Goal: Information Seeking & Learning: Learn about a topic

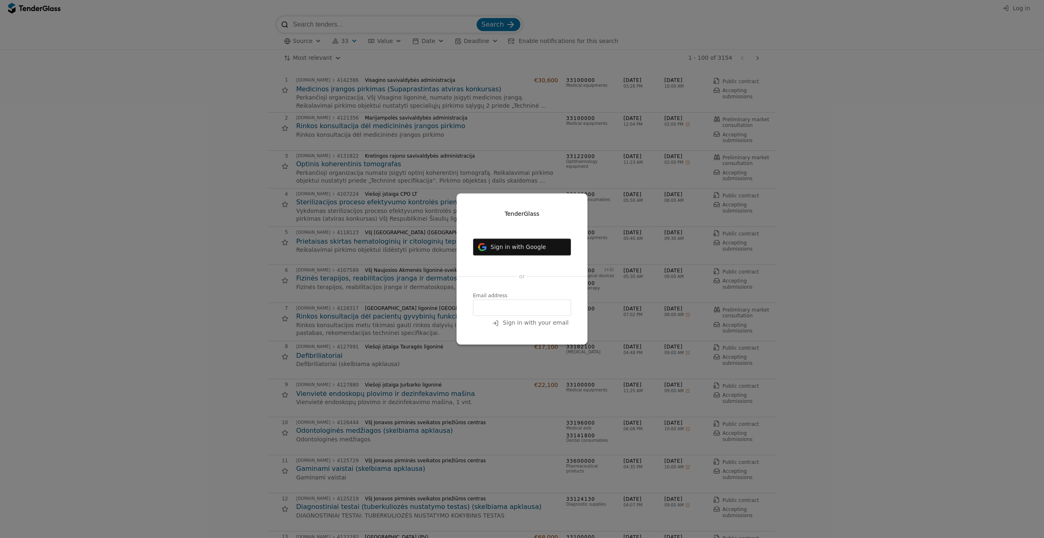
click at [515, 311] on input "email" at bounding box center [522, 307] width 98 height 16
type input "[EMAIL_ADDRESS][DOMAIN_NAME]"
click at [520, 322] on span "Sign in with your email" at bounding box center [536, 323] width 66 height 7
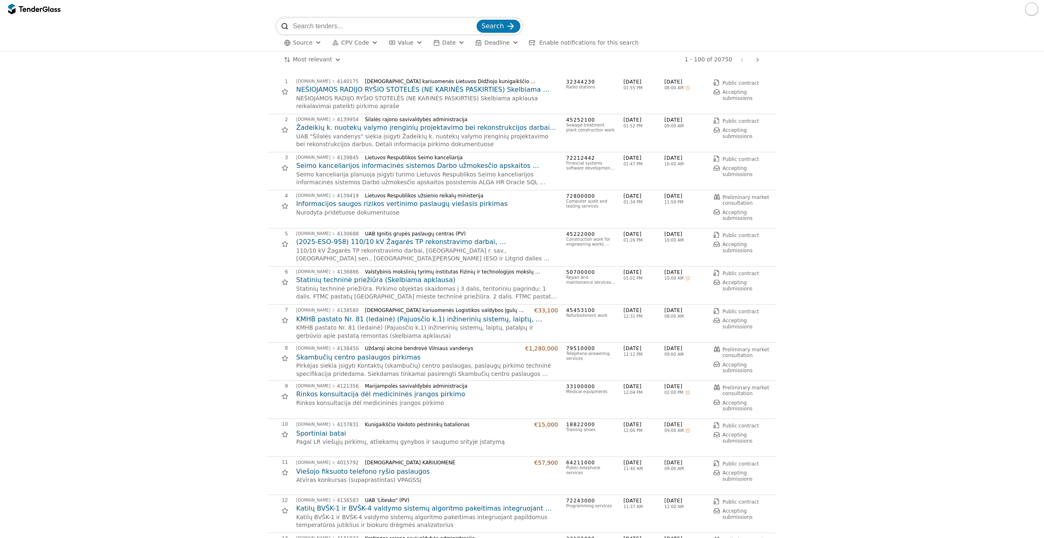
click at [1027, 9] on button "button" at bounding box center [1031, 8] width 13 height 13
click at [363, 29] on input "search" at bounding box center [384, 26] width 182 height 16
type input "perimetras"
click at [349, 45] on span "CPV Code" at bounding box center [355, 42] width 28 height 7
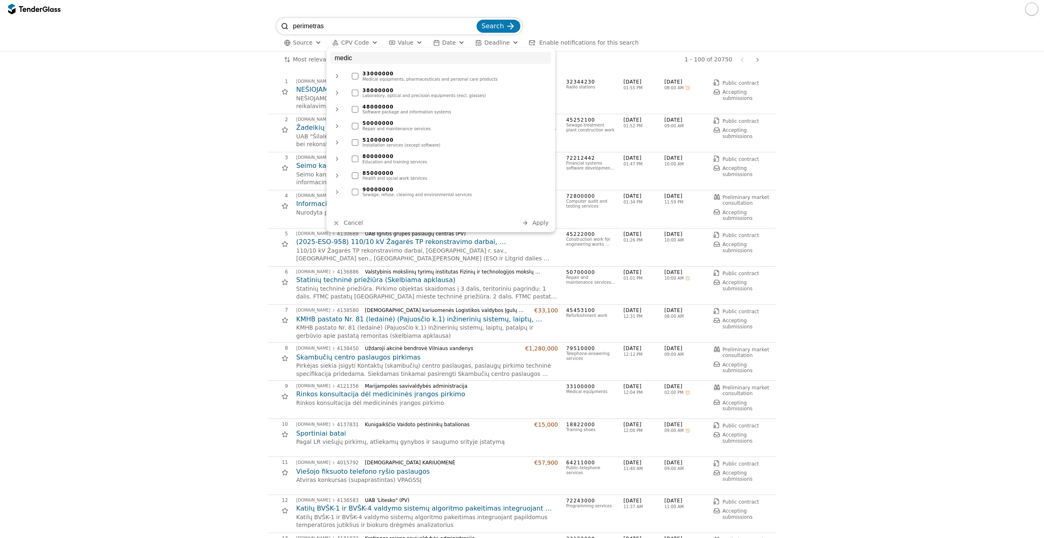
type input "medic"
click at [354, 75] on div at bounding box center [355, 76] width 7 height 7
click at [489, 22] on span "Search" at bounding box center [493, 26] width 23 height 8
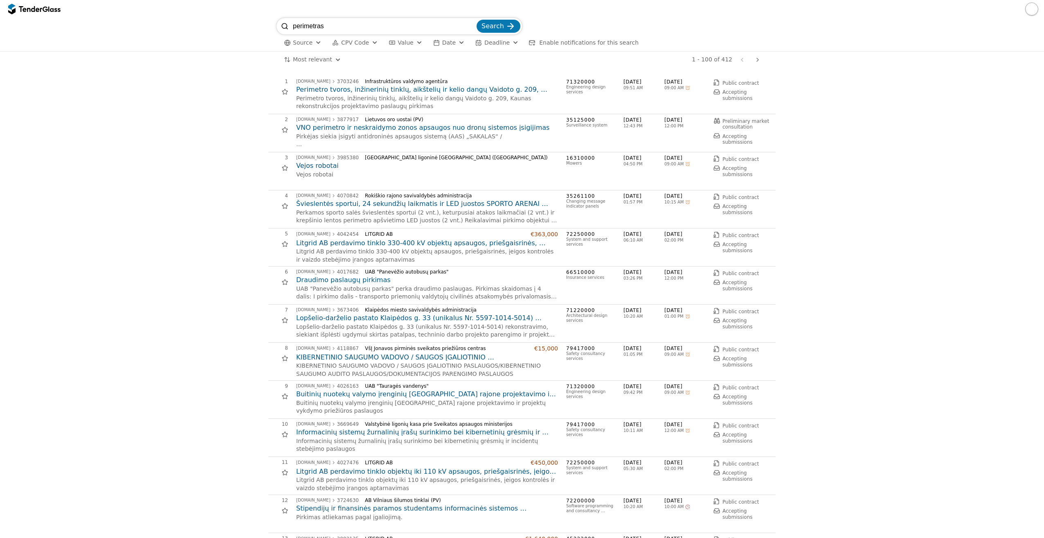
click at [335, 22] on input "perimetras" at bounding box center [384, 26] width 182 height 16
type input "perimetro"
click at [500, 22] on span "Search" at bounding box center [493, 26] width 23 height 8
drag, startPoint x: 342, startPoint y: 27, endPoint x: 189, endPoint y: 7, distance: 153.9
click at [192, 11] on div "perimetro Search Source CPV Code Type Buyer Value Date Deadline Enable notifica…" at bounding box center [522, 269] width 1044 height 538
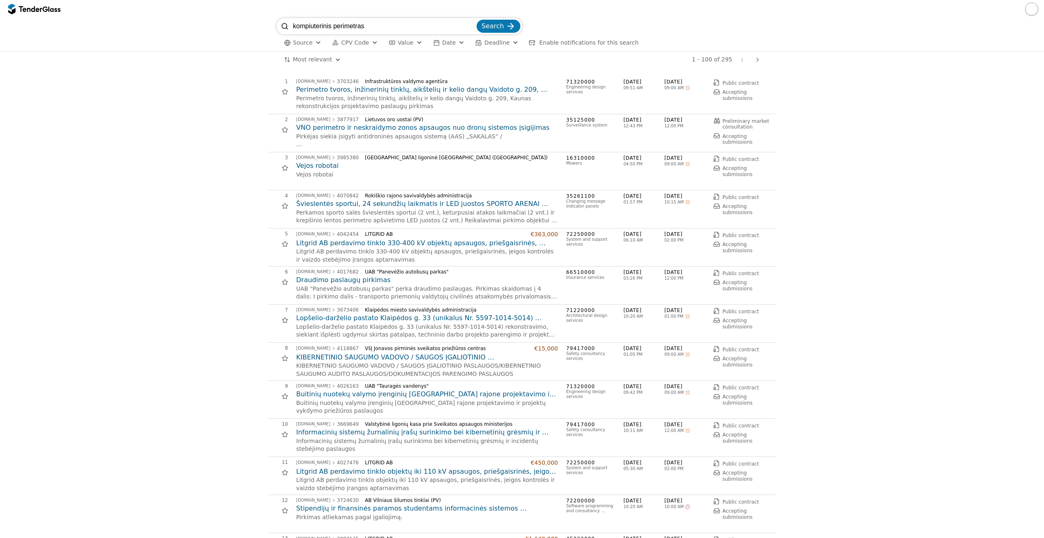
type input "kompiuterinis perimetras"
click at [494, 28] on span "Search" at bounding box center [493, 26] width 23 height 8
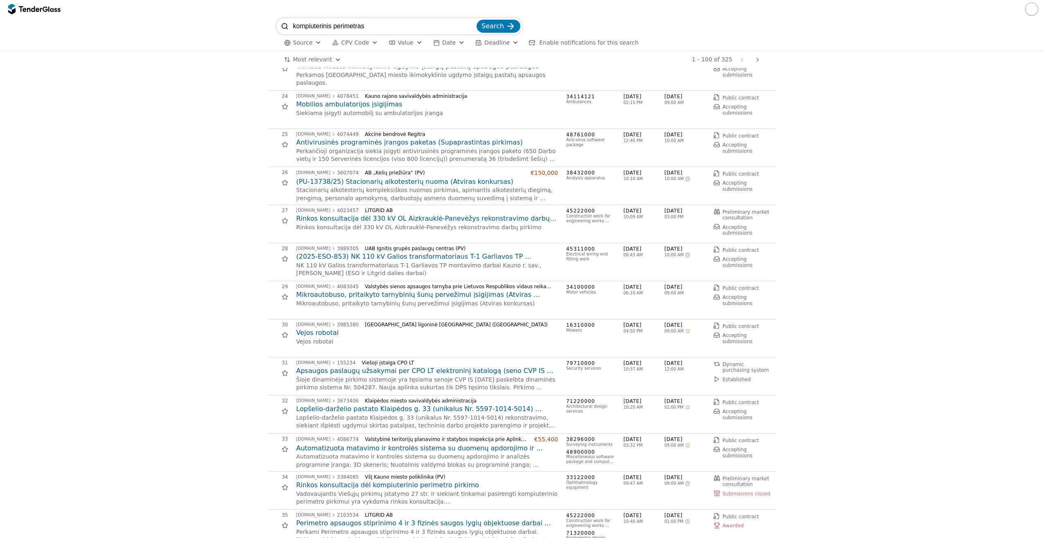
scroll to position [900, 0]
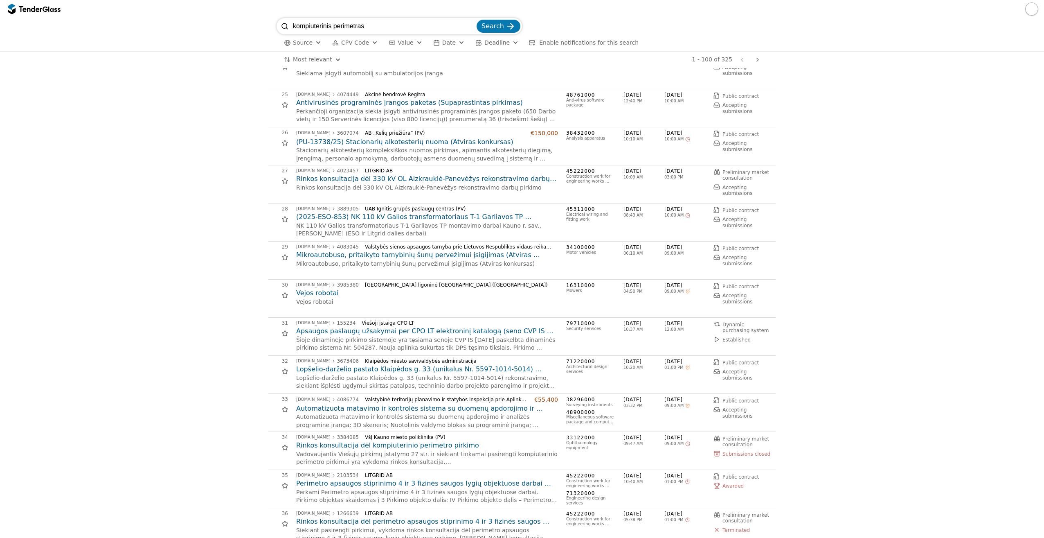
drag, startPoint x: 376, startPoint y: 23, endPoint x: 173, endPoint y: 29, distance: 203.4
click at [182, 33] on div "kompiuterinis perimetras Search Source CPV Code Type Buyer Value Date Deadline …" at bounding box center [522, 34] width 1036 height 33
click at [590, 44] on span "Enable notifications for this search" at bounding box center [588, 42] width 99 height 7
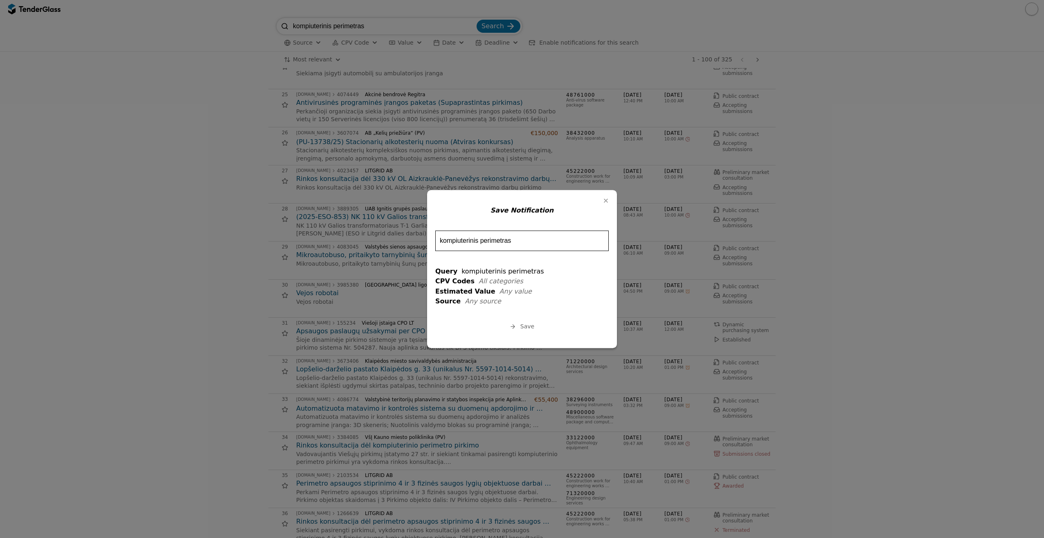
click at [531, 326] on span "Save" at bounding box center [527, 326] width 14 height 7
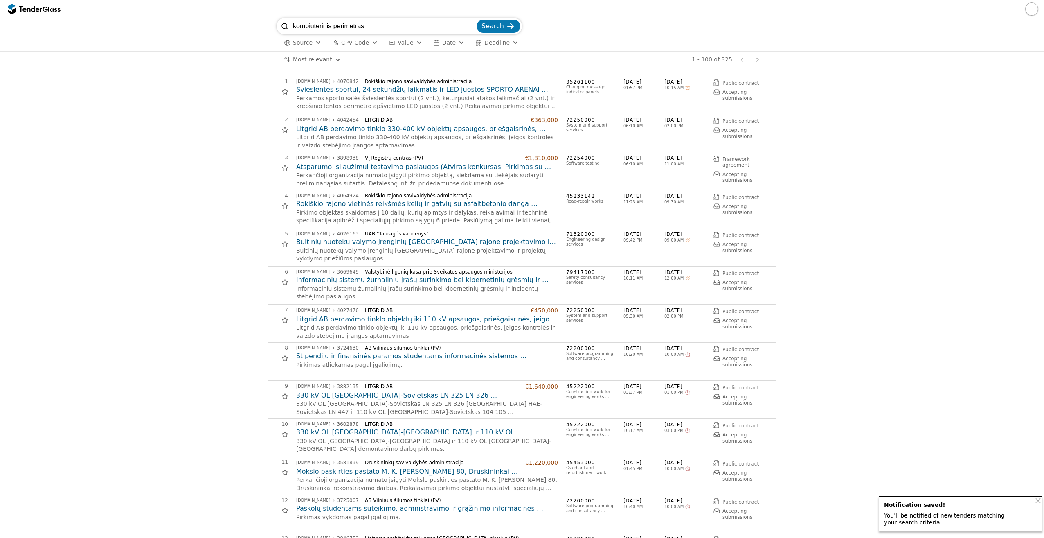
click at [362, 36] on div "Source CPV Code Type Buyer Value Date Deadline All filters" at bounding box center [522, 42] width 491 height 17
click at [358, 39] on span "CPV Code" at bounding box center [355, 42] width 28 height 7
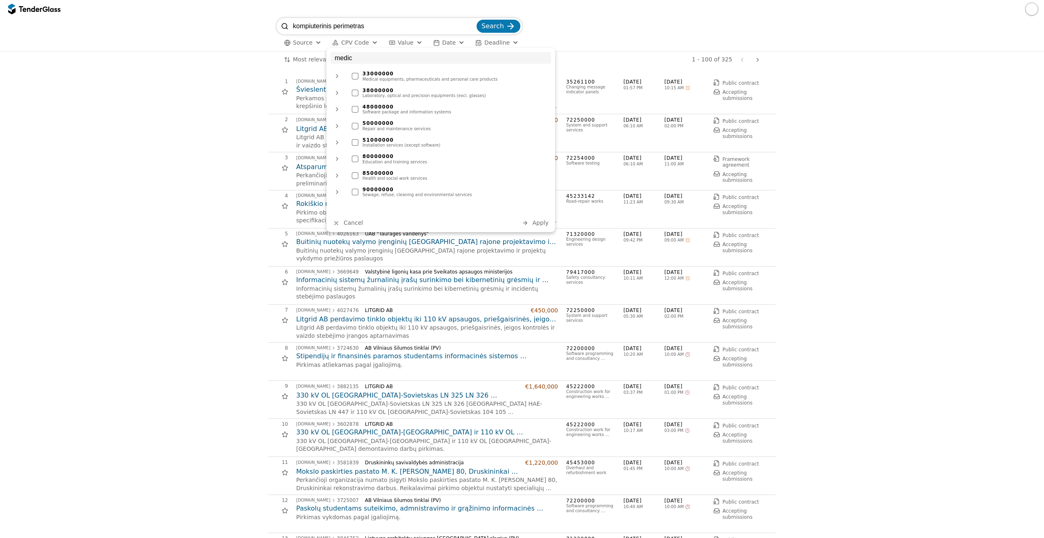
type input "medic"
click at [356, 76] on div at bounding box center [355, 76] width 7 height 7
click at [493, 17] on div at bounding box center [522, 9] width 1044 height 18
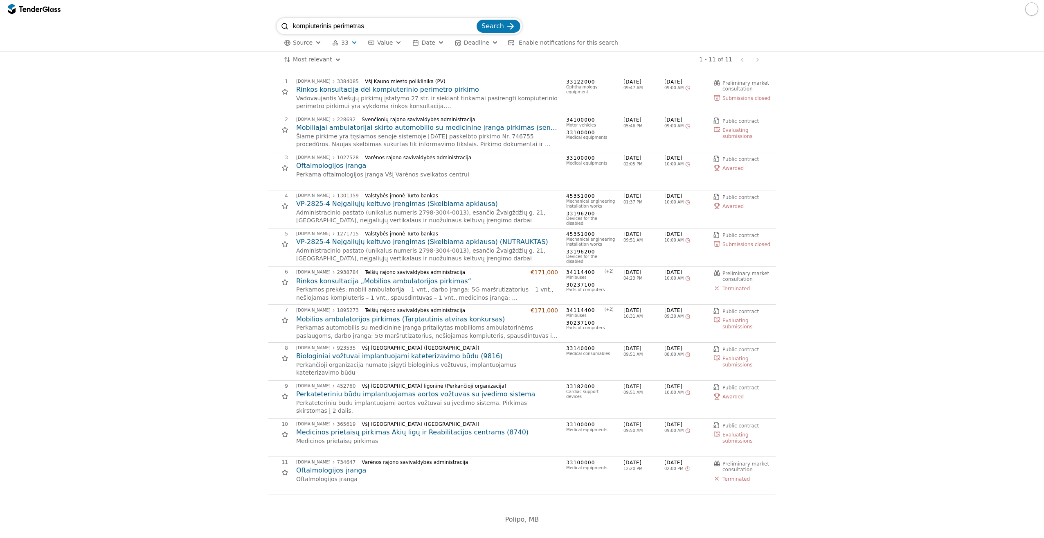
click at [545, 41] on span "Enable notifications for this search" at bounding box center [568, 42] width 99 height 7
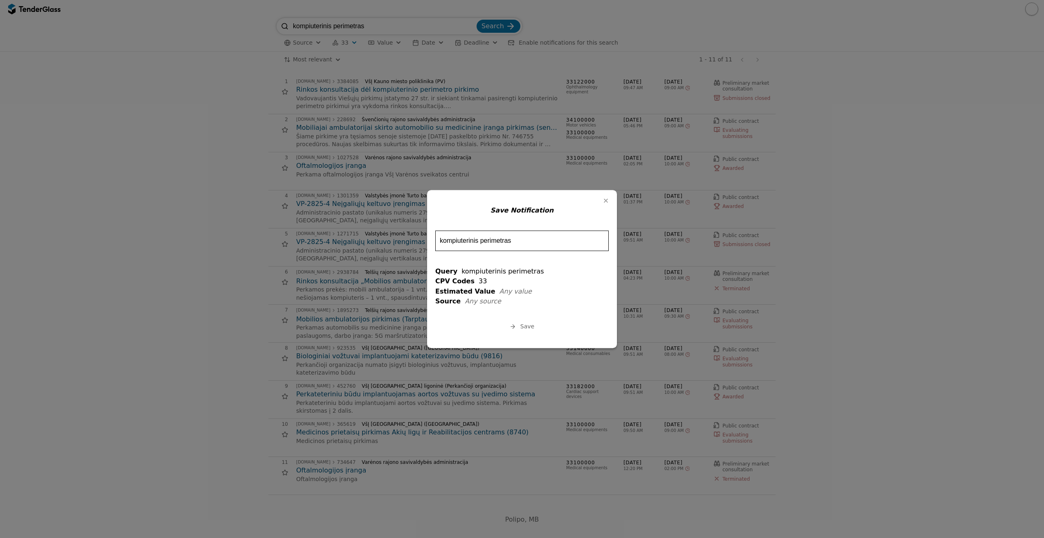
click at [529, 326] on span "Save" at bounding box center [527, 326] width 14 height 7
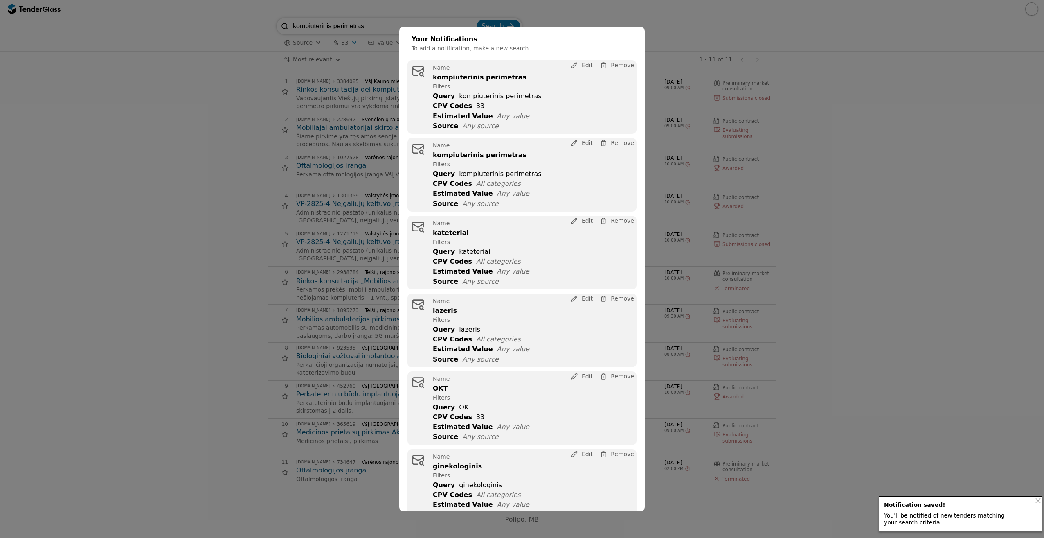
click at [619, 144] on span "Remove" at bounding box center [622, 143] width 23 height 7
